Goal: Task Accomplishment & Management: Manage account settings

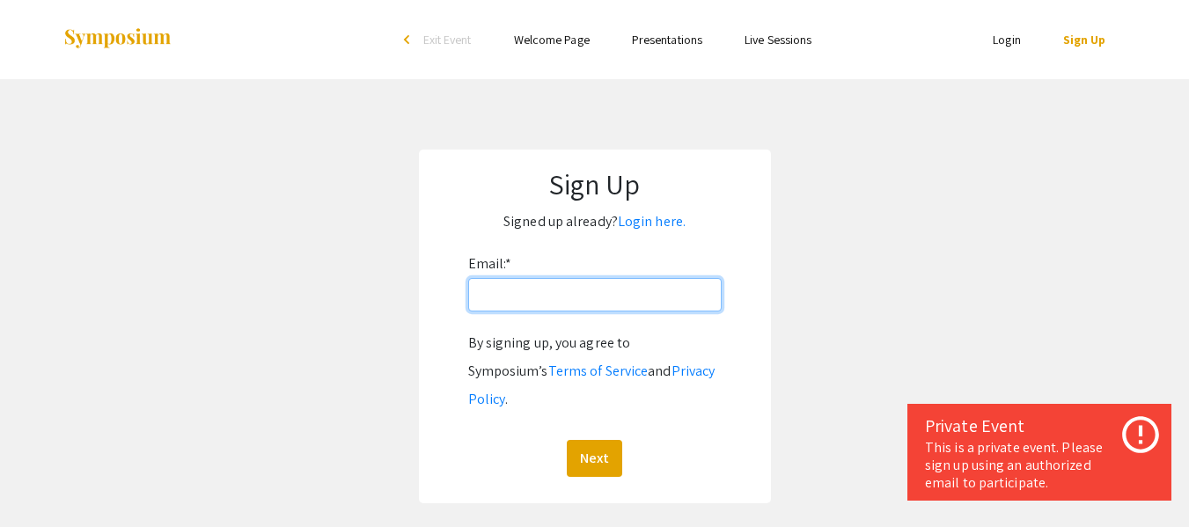
click at [657, 289] on input "Email: *" at bounding box center [594, 294] width 253 height 33
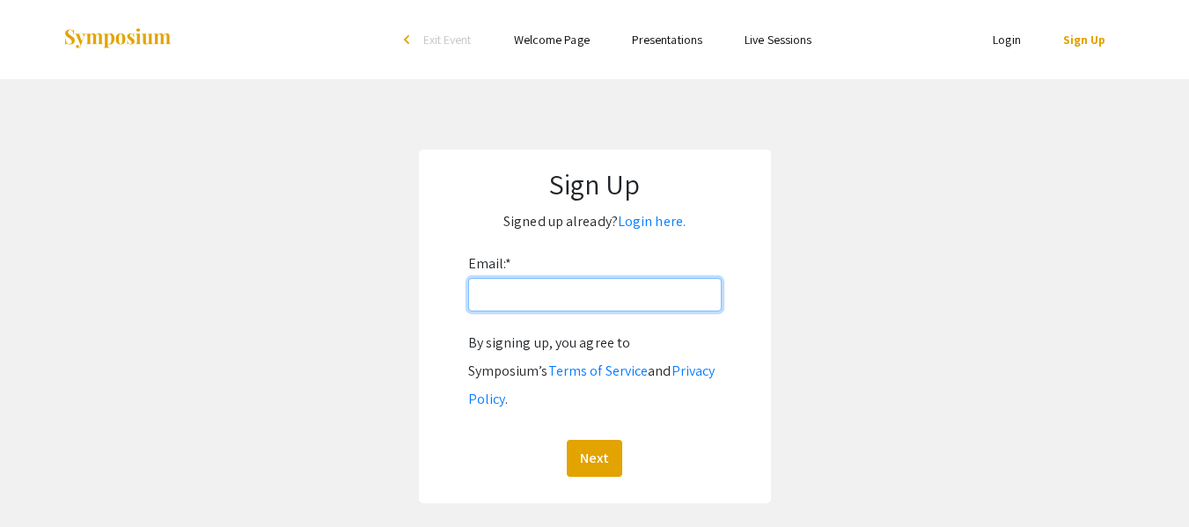
type input "[EMAIL_ADDRESS][DOMAIN_NAME]"
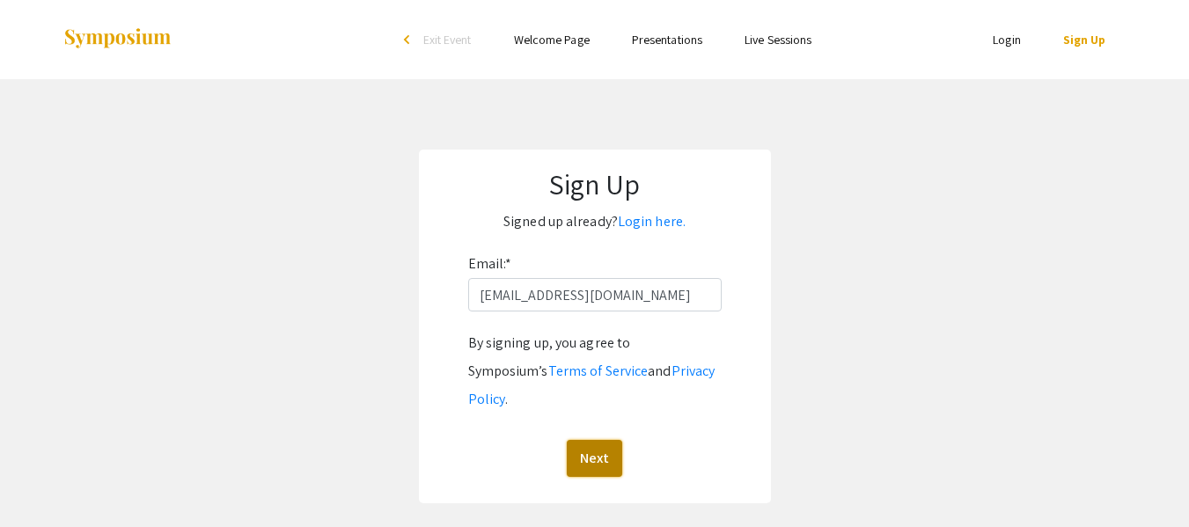
click at [594, 440] on button "Next" at bounding box center [594, 458] width 55 height 37
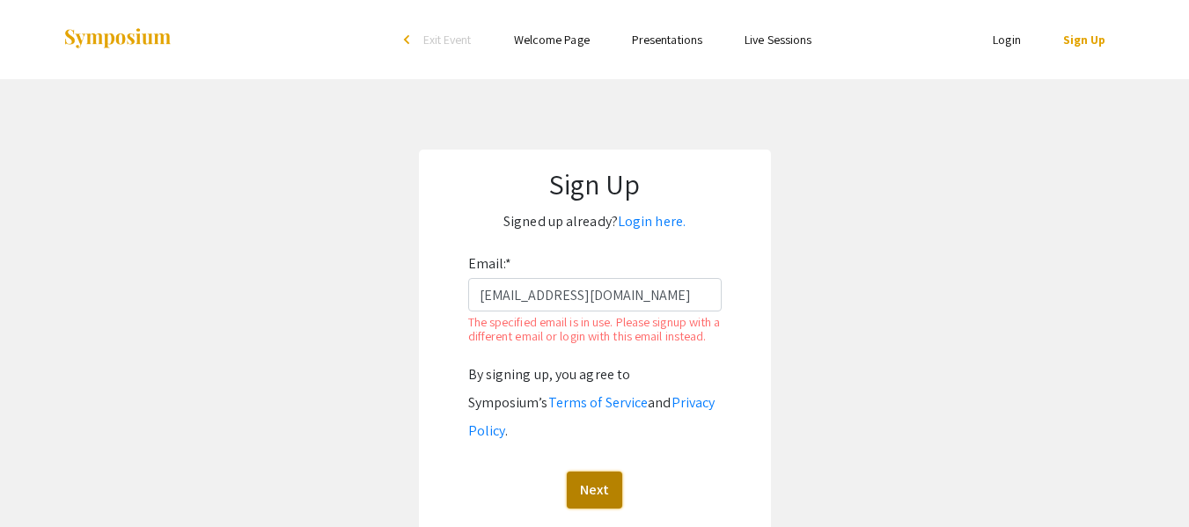
click at [589, 472] on button "Next" at bounding box center [594, 490] width 55 height 37
click at [661, 224] on link "Login here." at bounding box center [652, 221] width 68 height 18
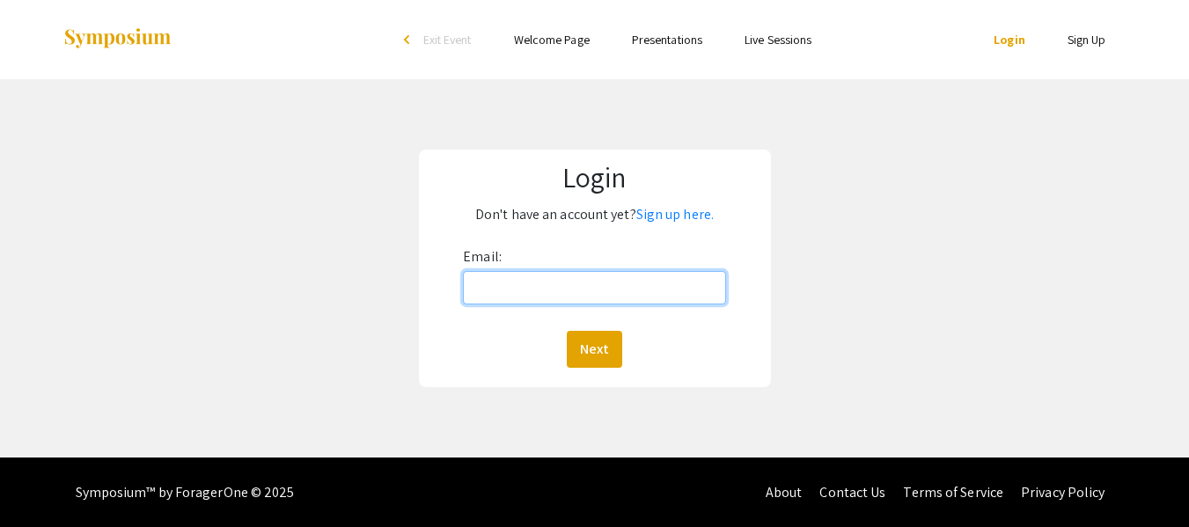
click at [628, 281] on input "Email:" at bounding box center [594, 287] width 262 height 33
click at [606, 372] on div "Login Don't have an account yet? Sign up here. Email: [EMAIL_ADDRESS][DOMAIN_NA…" at bounding box center [595, 269] width 352 height 238
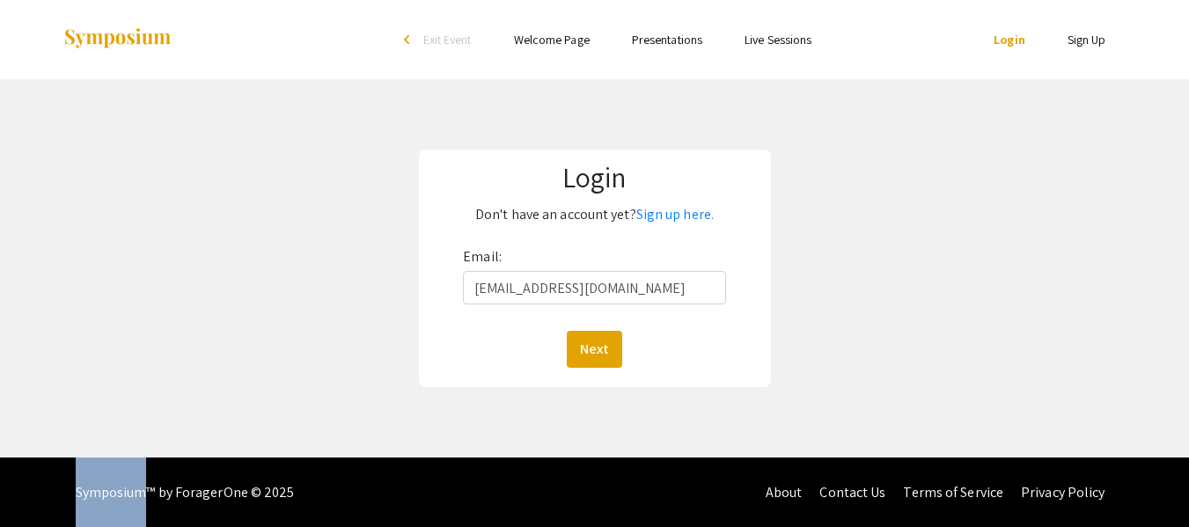
click at [606, 372] on div "Login Don't have an account yet? Sign up here. Email: [EMAIL_ADDRESS][DOMAIN_NA…" at bounding box center [595, 269] width 352 height 238
click at [601, 341] on button "Next" at bounding box center [594, 349] width 55 height 37
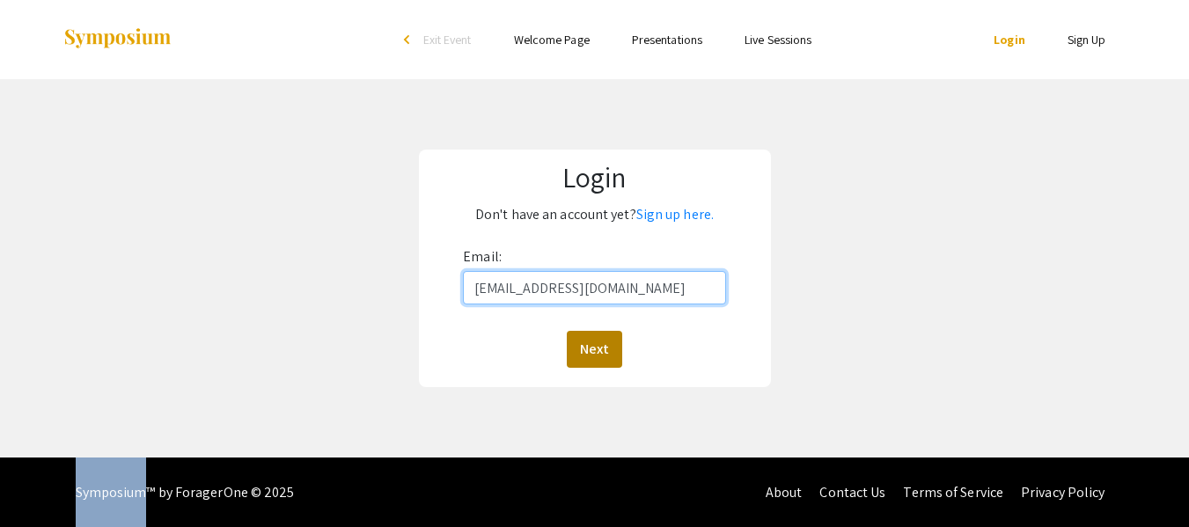
type input "[EMAIL_ADDRESS][DOMAIN_NAME]"
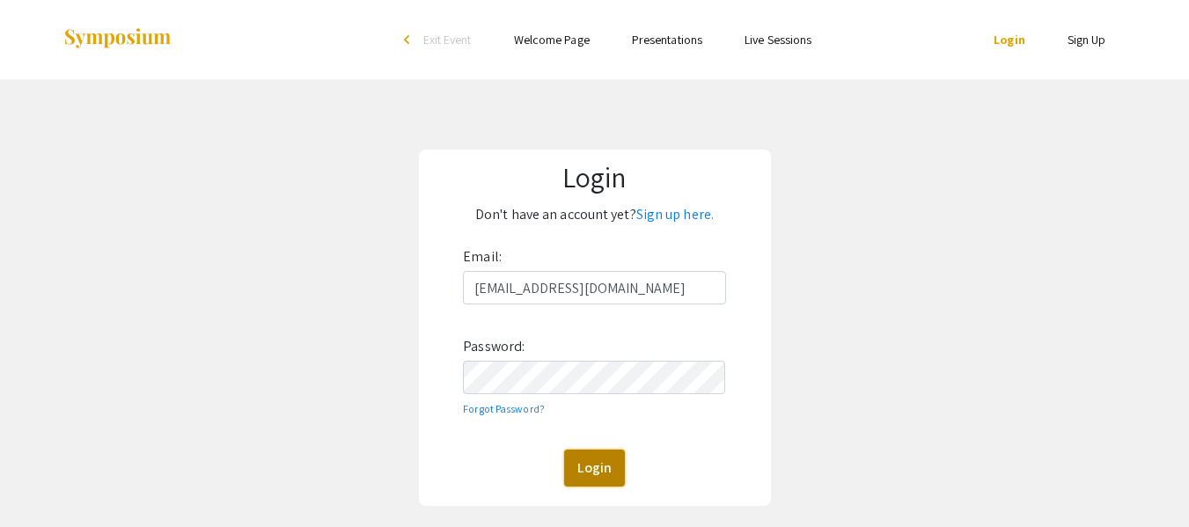
click at [590, 465] on button "Login" at bounding box center [594, 468] width 61 height 37
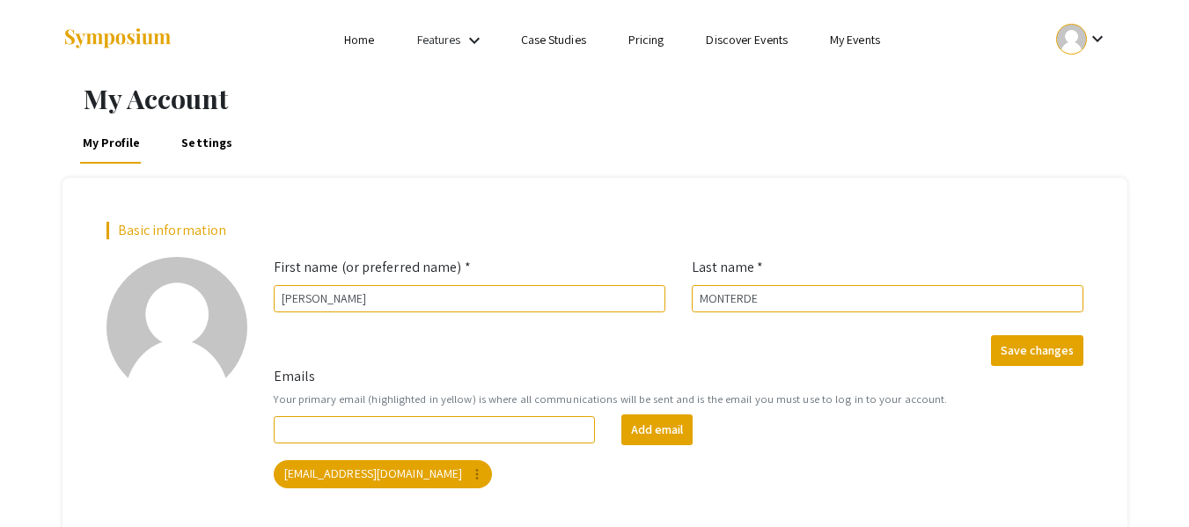
click at [590, 465] on div "[EMAIL_ADDRESS][DOMAIN_NAME] more_vert" at bounding box center [678, 474] width 817 height 35
click at [399, 478] on mat-chip "[EMAIL_ADDRESS][DOMAIN_NAME] more_vert" at bounding box center [383, 474] width 219 height 28
click at [744, 429] on div "Add email" at bounding box center [782, 429] width 348 height 31
click at [477, 431] on input "Emails" at bounding box center [435, 429] width 322 height 27
